Goal: Transaction & Acquisition: Purchase product/service

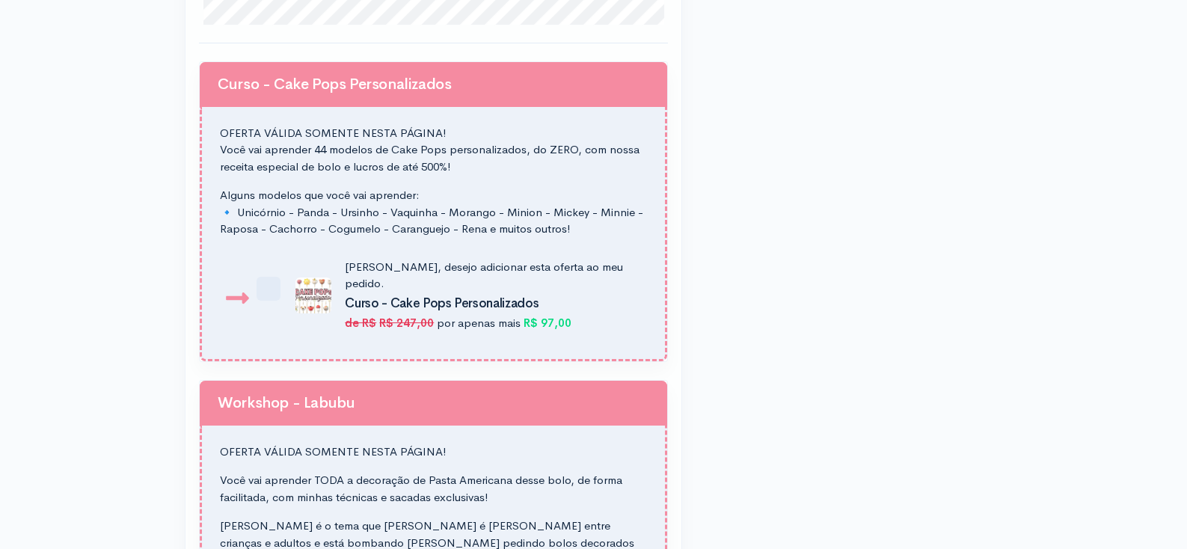
scroll to position [1273, 0]
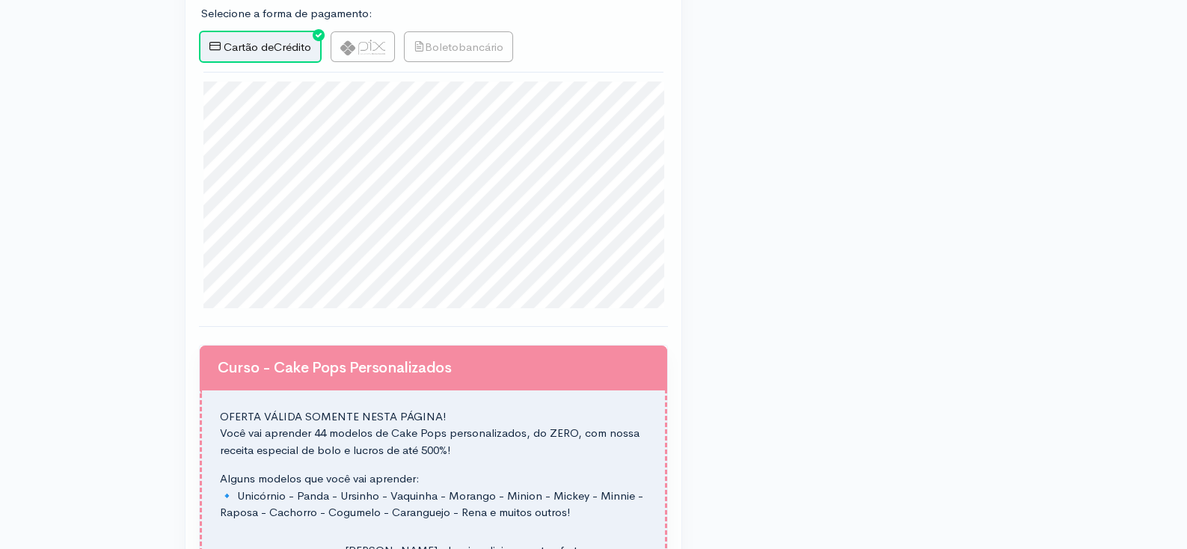
scroll to position [835, 0]
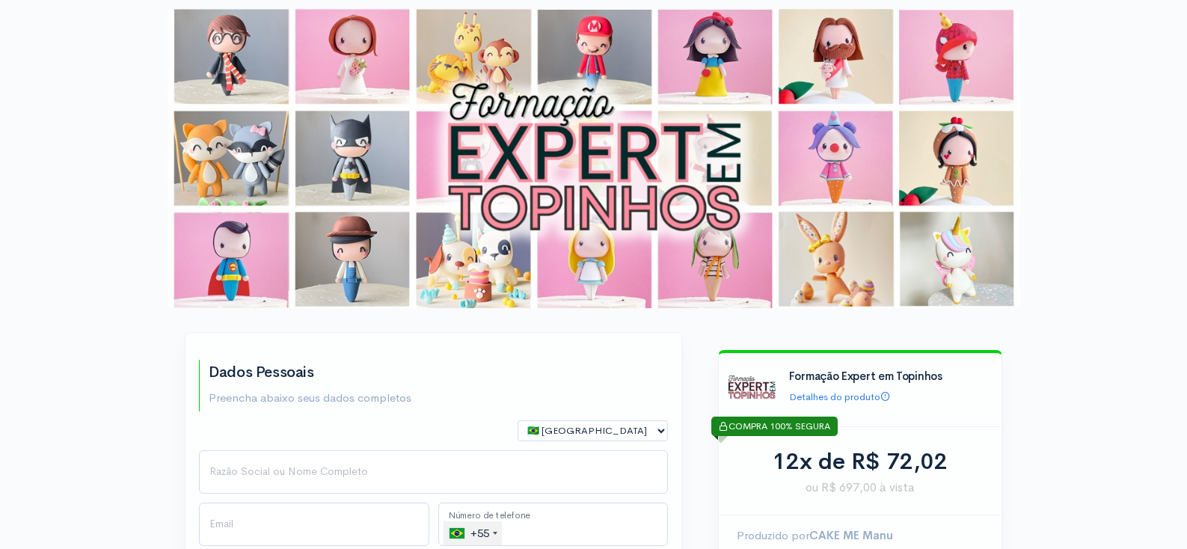
scroll to position [835, 0]
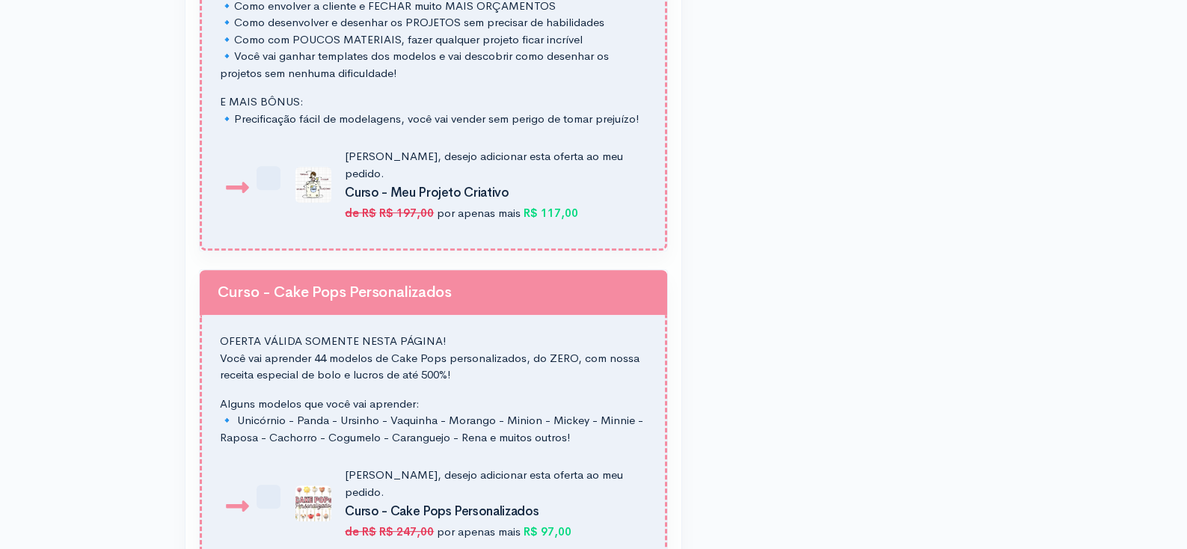
scroll to position [2385, 0]
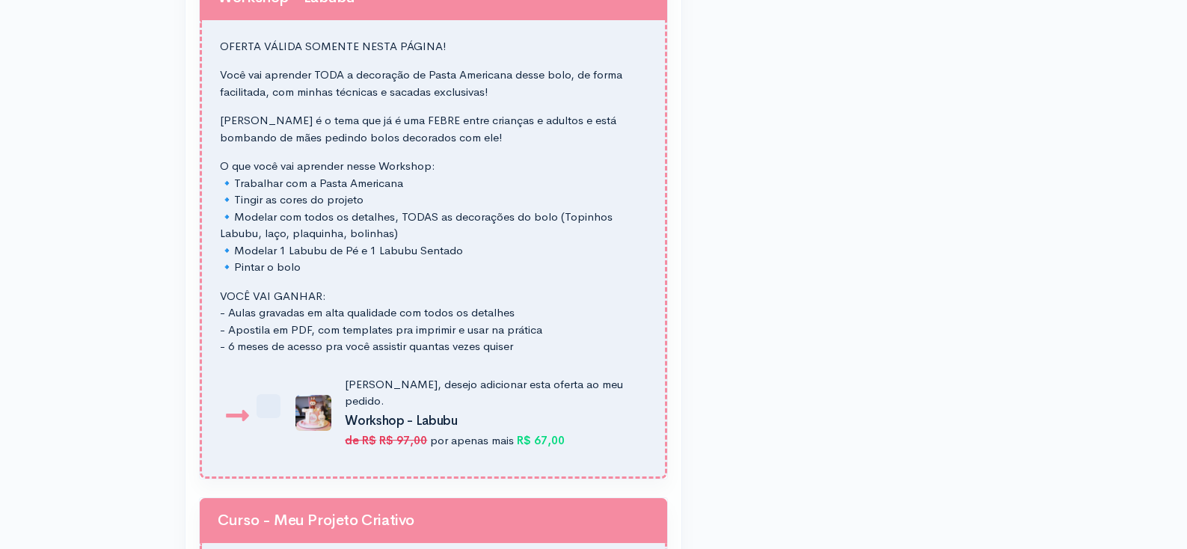
scroll to position [1361, 0]
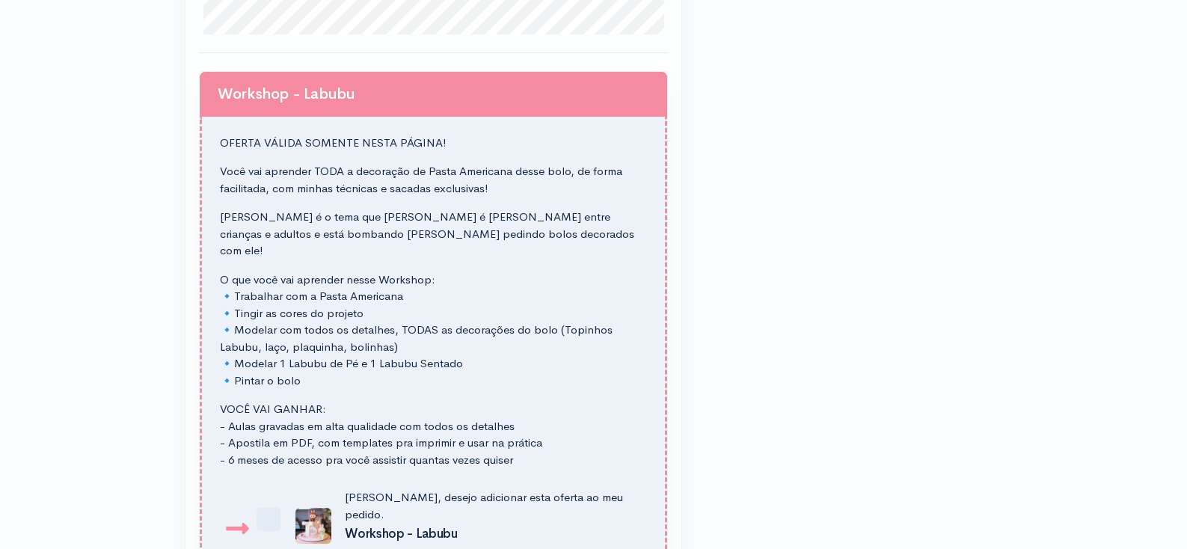
scroll to position [1263, 0]
click at [146, 140] on div "Dados Pessoais Preencha abaixo seus dados completos 🇧🇷 Brasil 🇵🇹 Portugal 🇺🇸 Es…" at bounding box center [593, 445] width 1187 height 3416
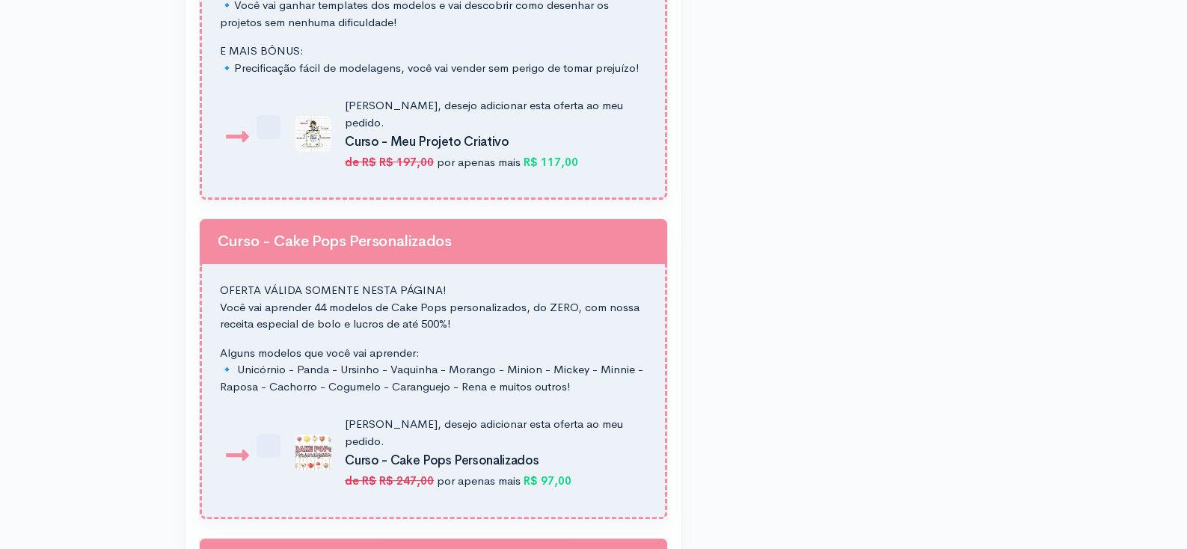
scroll to position [1591, 0]
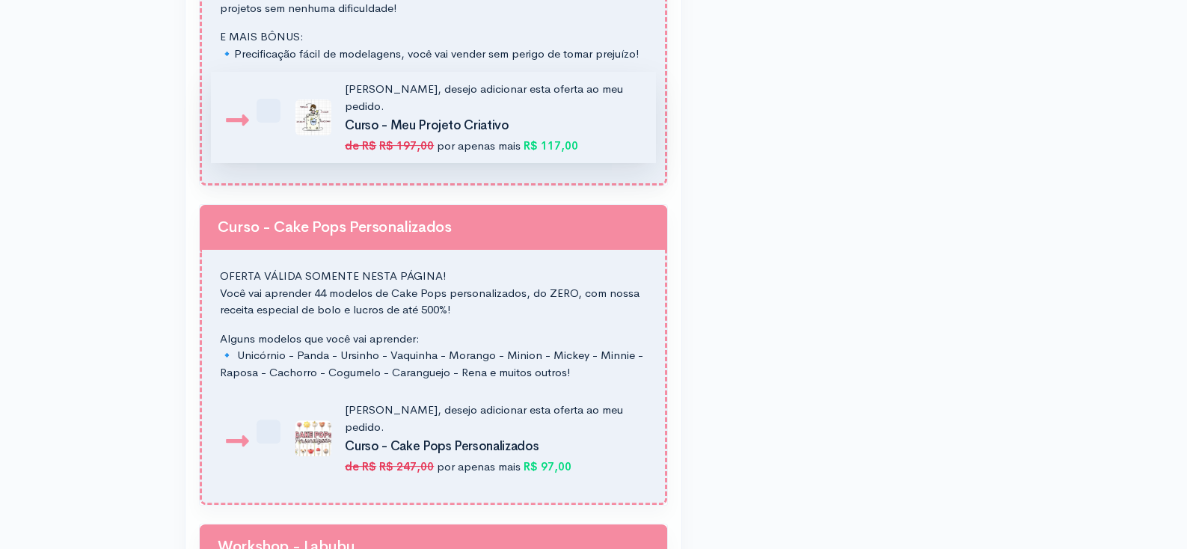
click at [286, 109] on label "Sim, desejo adicionar esta oferta ao meu pedido. Curso - Meu Projeto Criativo d…" at bounding box center [461, 117] width 351 height 73
click at [271, 94] on input "Sim, desejo adicionar esta oferta ao meu pedido. Curso - Meu Projeto Criativo d…" at bounding box center [276, 89] width 10 height 10
checkbox input "true"
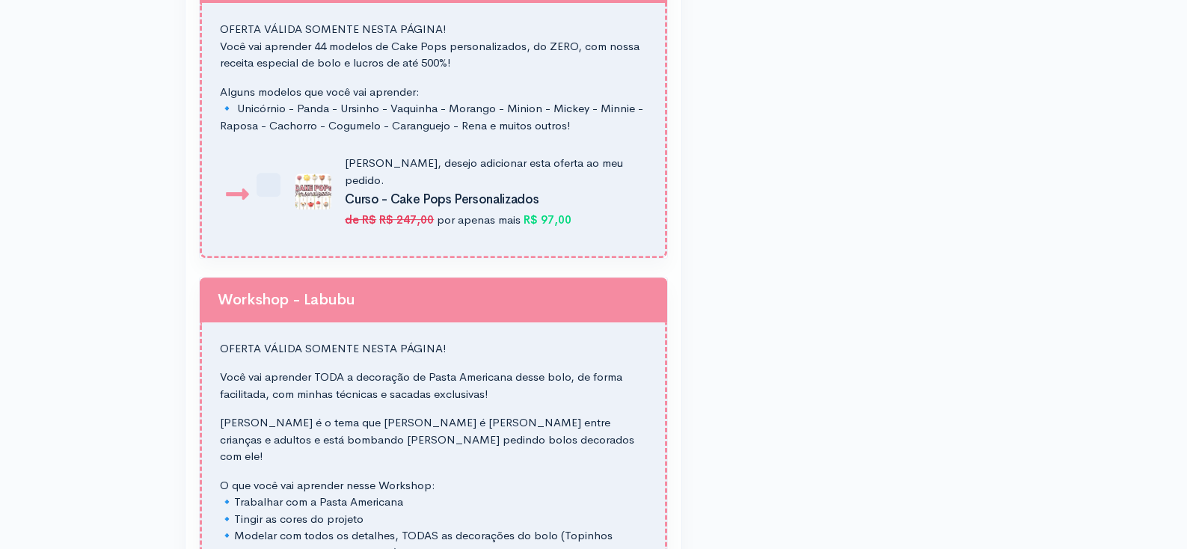
scroll to position [1839, 0]
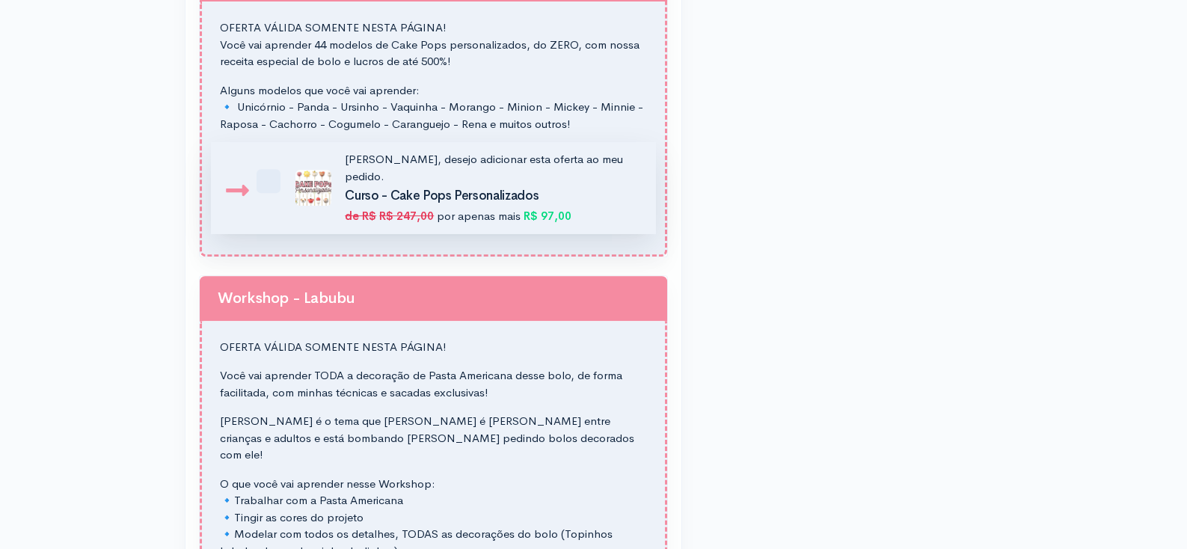
click at [286, 167] on label "Sim, desejo adicionar esta oferta ao meu pedido. Curso - Cake Pops Personalizad…" at bounding box center [461, 187] width 351 height 73
click at [271, 165] on input "Sim, desejo adicionar esta oferta ao meu pedido. Curso - Cake Pops Personalizad…" at bounding box center [276, 160] width 10 height 10
checkbox input "true"
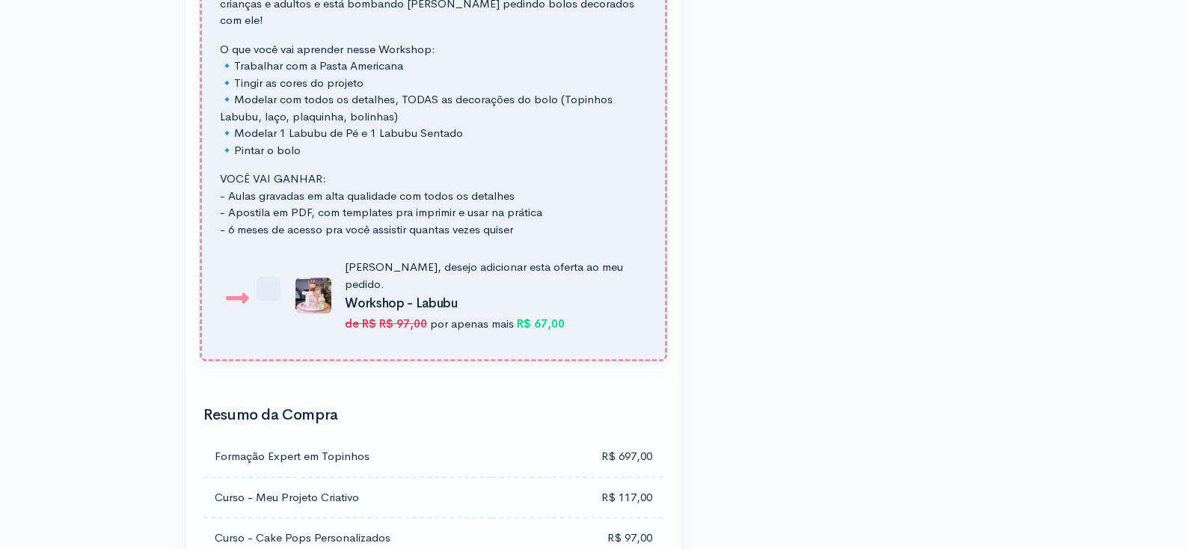
scroll to position [2275, 0]
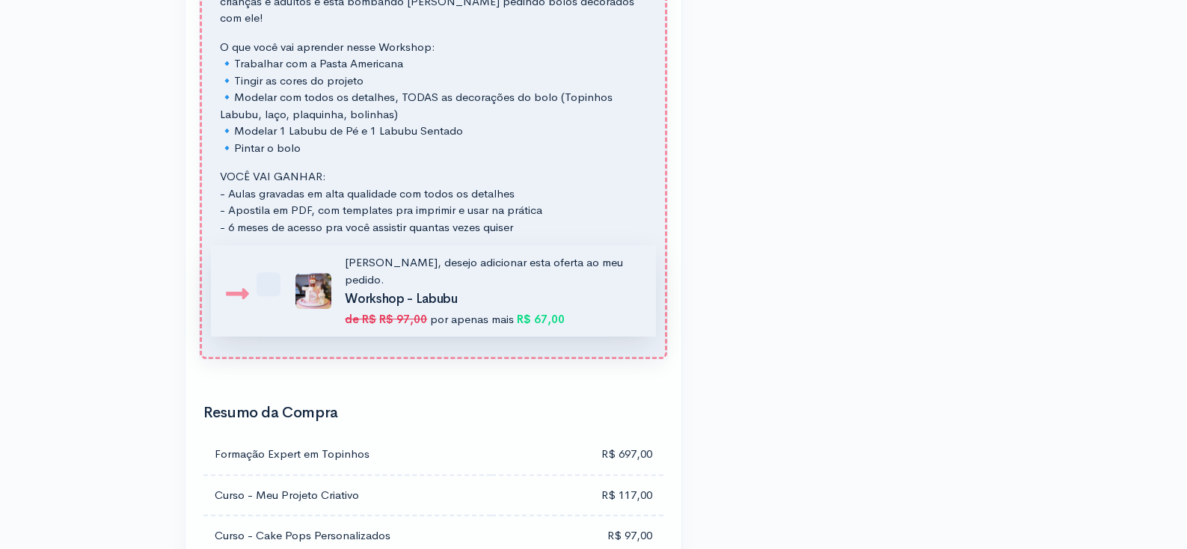
click at [286, 254] on label "Sim, desejo adicionar esta oferta ao meu pedido. Workshop - Labubu de R$ R$ 97,…" at bounding box center [461, 290] width 351 height 73
click at [272, 258] on input "Sim, desejo adicionar esta oferta ao meu pedido. Workshop - Labubu de R$ R$ 97,…" at bounding box center [276, 263] width 10 height 10
checkbox input "true"
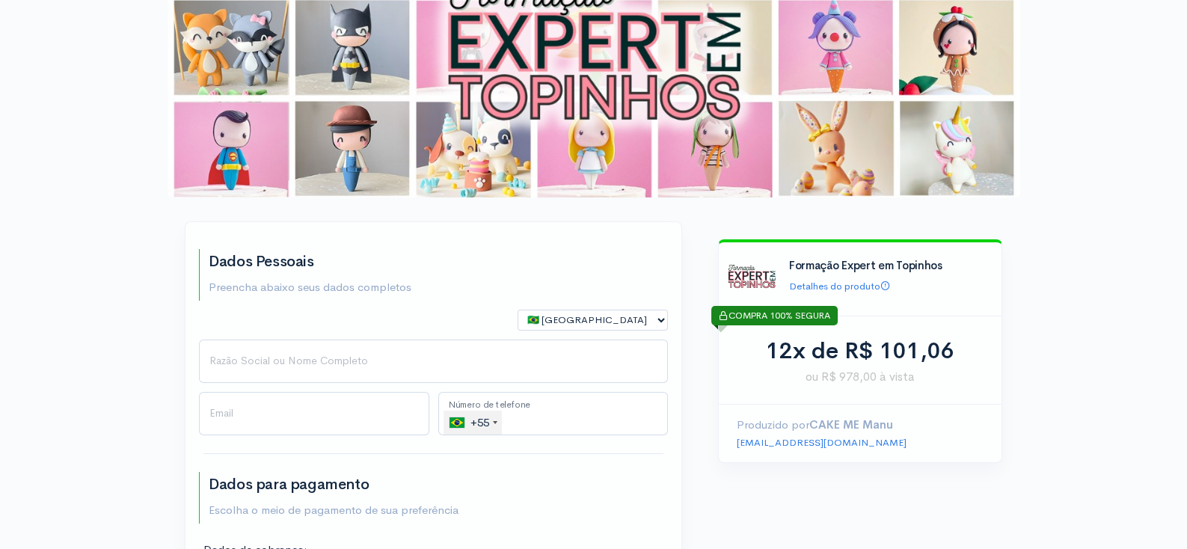
scroll to position [0, 0]
